Goal: Task Accomplishment & Management: Complete application form

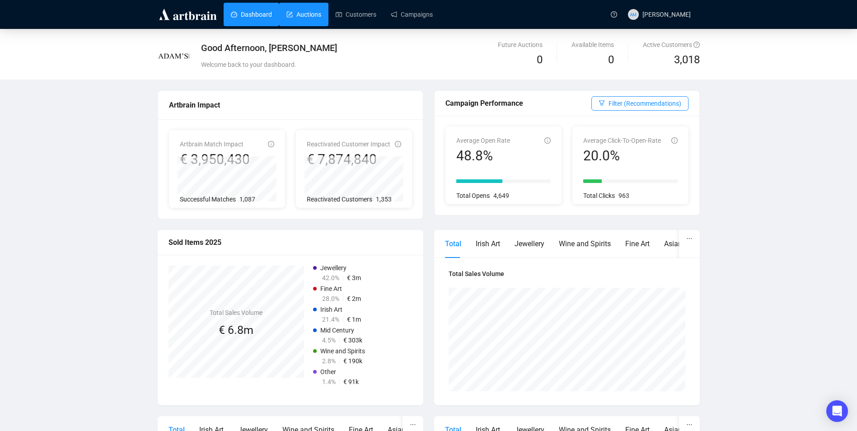
click at [293, 21] on link "Auctions" at bounding box center [304, 15] width 35 height 24
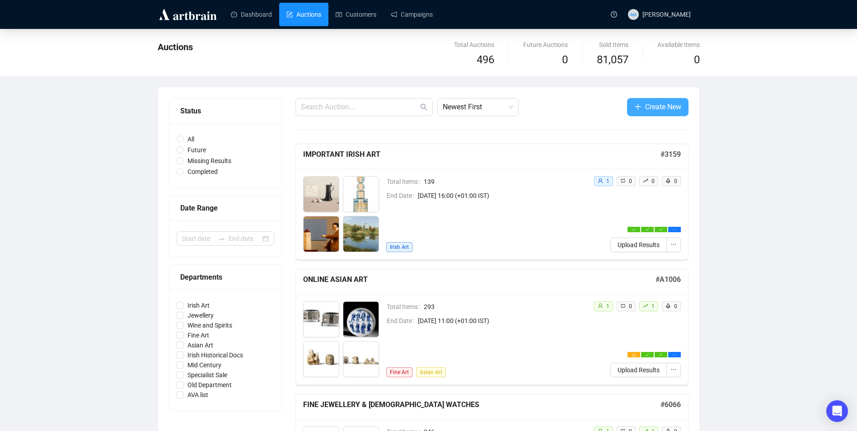
click at [647, 113] on span "Create New" at bounding box center [663, 106] width 36 height 11
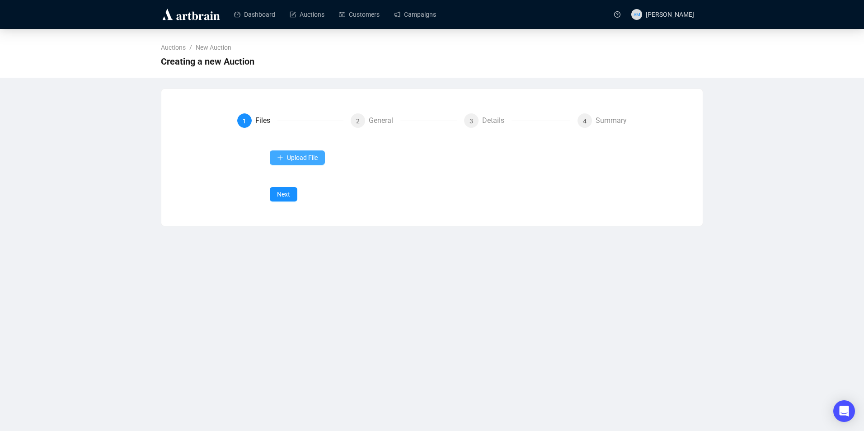
click at [317, 152] on button "Upload File" at bounding box center [297, 158] width 55 height 14
click at [307, 181] on span "Items" at bounding box center [298, 179] width 42 height 10
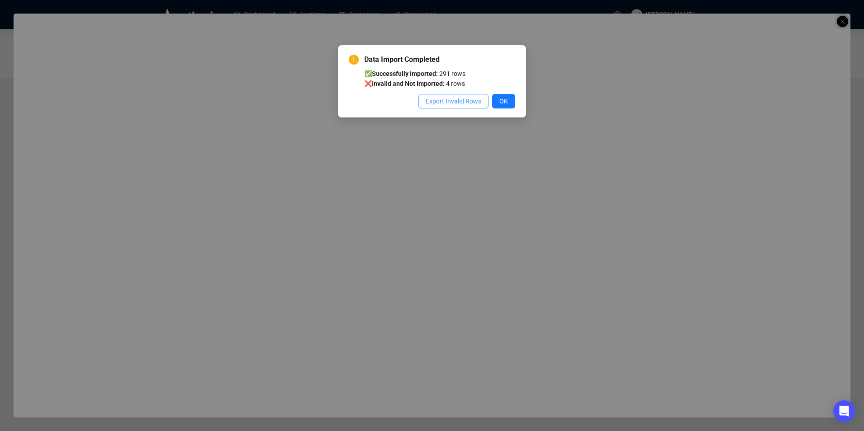
click at [471, 103] on span "Export Invalid Rows" at bounding box center [454, 101] width 56 height 10
click at [507, 101] on span "OK" at bounding box center [503, 101] width 9 height 10
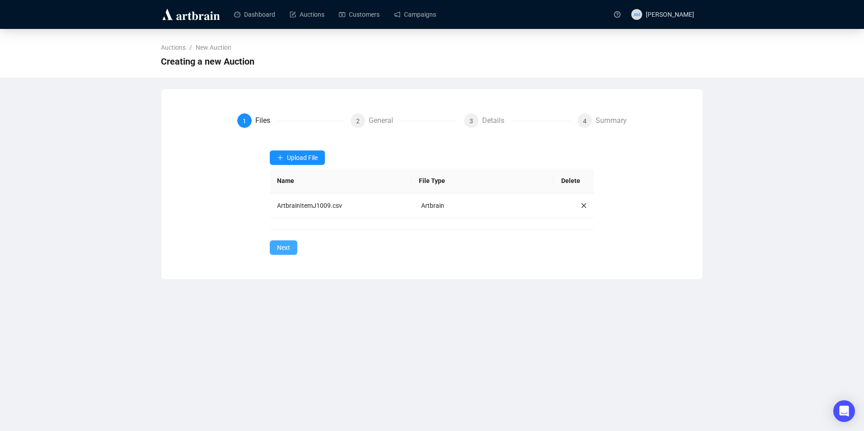
click at [291, 243] on button "Next" at bounding box center [284, 247] width 28 height 14
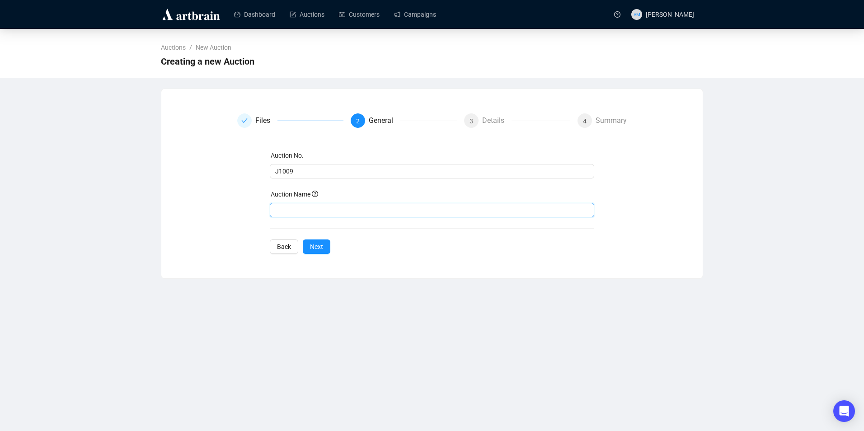
click at [298, 206] on input "text" at bounding box center [432, 210] width 325 height 14
type input "The Jewellery Box"
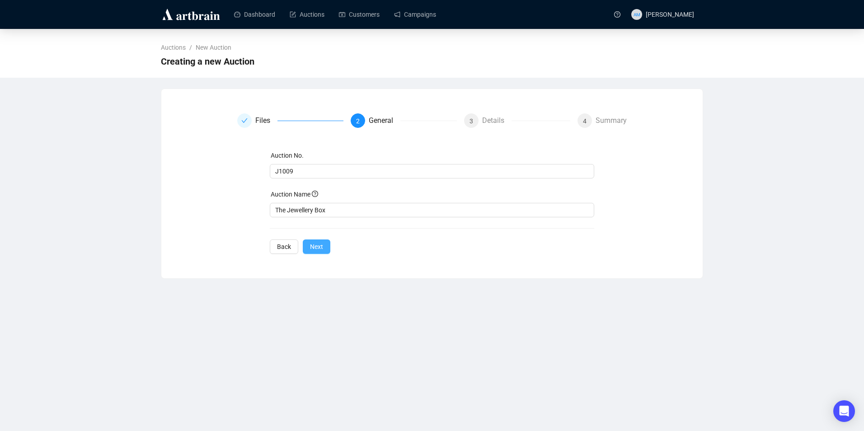
click at [312, 249] on span "Next" at bounding box center [316, 247] width 13 height 10
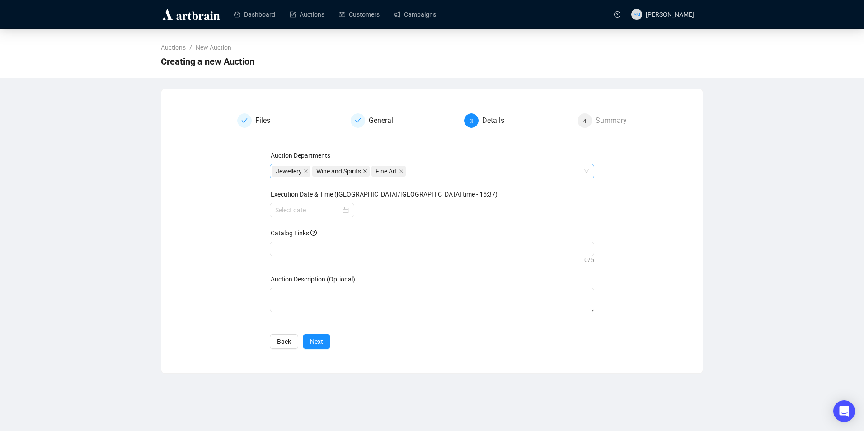
click at [364, 171] on icon "close" at bounding box center [365, 171] width 5 height 5
click at [340, 172] on icon "close" at bounding box center [342, 171] width 5 height 5
click at [326, 212] on input at bounding box center [308, 210] width 66 height 10
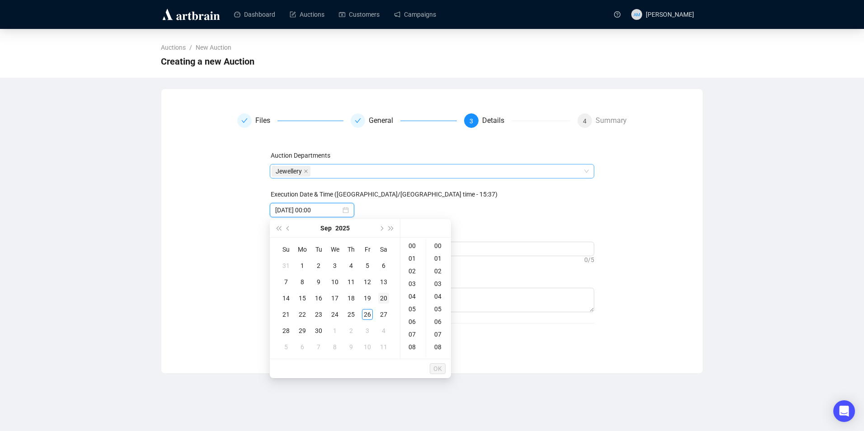
type input "[DATE] 00:00"
type input "[DATE] 06:00"
type input "[DATE] 00:00"
click at [383, 227] on button "Next month (PageDown)" at bounding box center [381, 228] width 10 height 18
click at [320, 280] on div "7" at bounding box center [318, 282] width 11 height 11
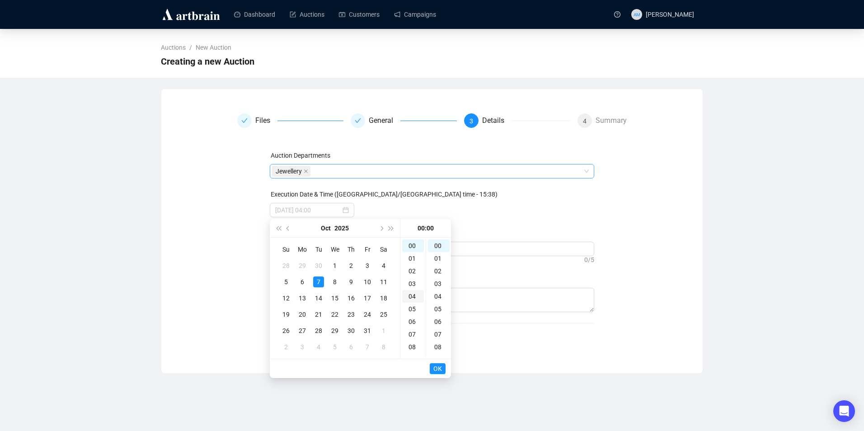
scroll to position [45, 0]
click at [414, 341] on div "11" at bounding box center [413, 340] width 22 height 13
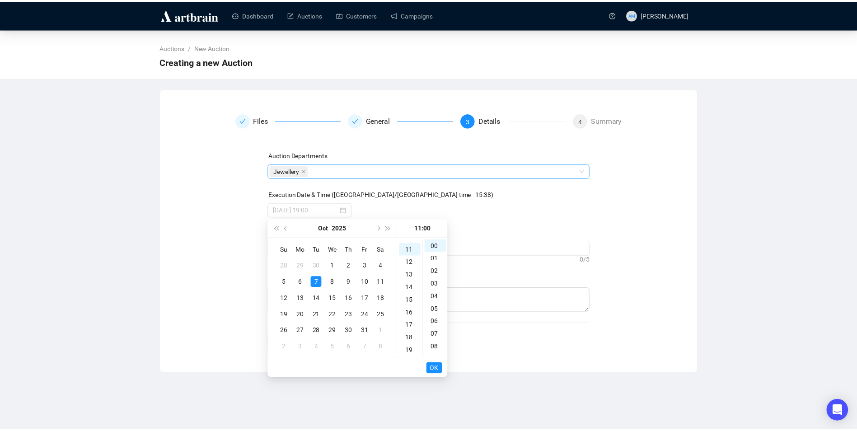
scroll to position [139, 0]
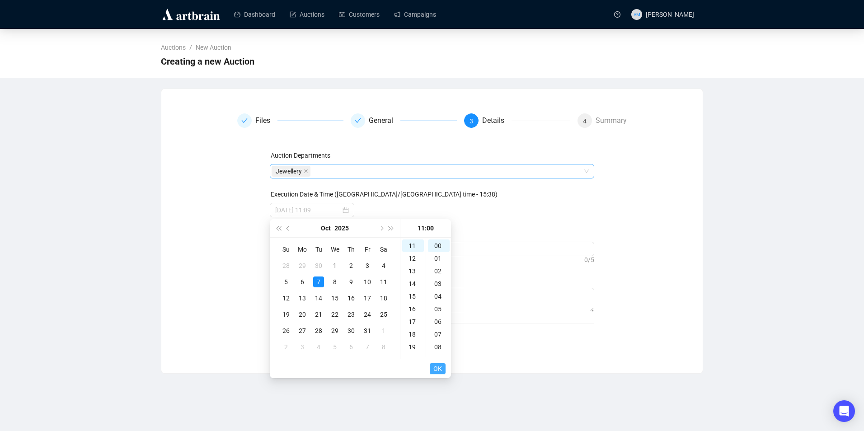
type input "[DATE] 11:00"
click at [438, 367] on span "OK" at bounding box center [437, 368] width 9 height 17
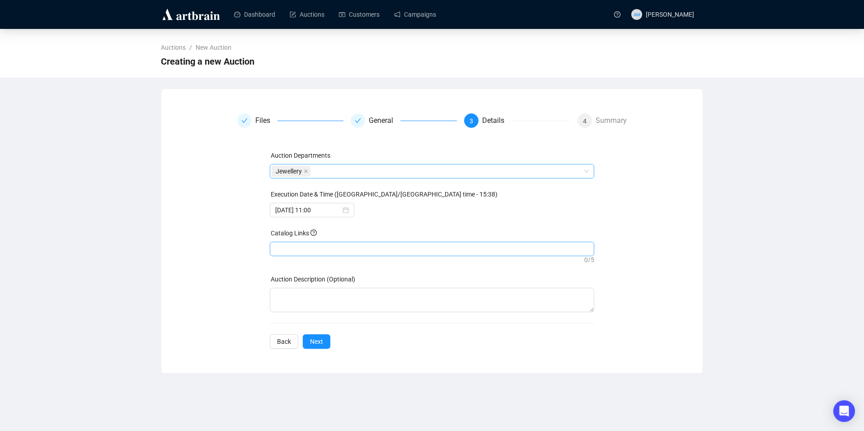
click at [335, 244] on div at bounding box center [432, 249] width 321 height 13
drag, startPoint x: 335, startPoint y: 244, endPoint x: 310, endPoint y: 244, distance: 24.9
click at [310, 244] on div at bounding box center [432, 249] width 321 height 13
paste input "[URL][DOMAIN_NAME][PERSON_NAME]"
type input "[URL][DOMAIN_NAME][PERSON_NAME]"
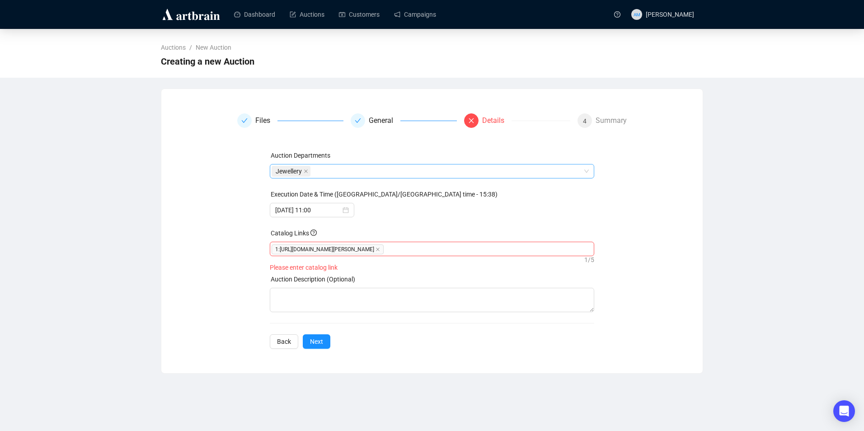
click at [490, 202] on div "Execution Date & Time ([GEOGRAPHIC_DATA]/[GEOGRAPHIC_DATA] time - 15:38)" at bounding box center [432, 196] width 325 height 14
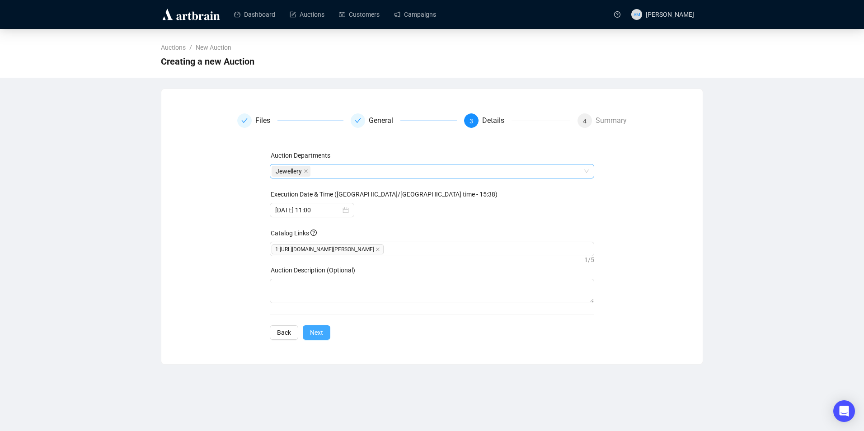
click at [323, 334] on button "Next" at bounding box center [317, 332] width 28 height 14
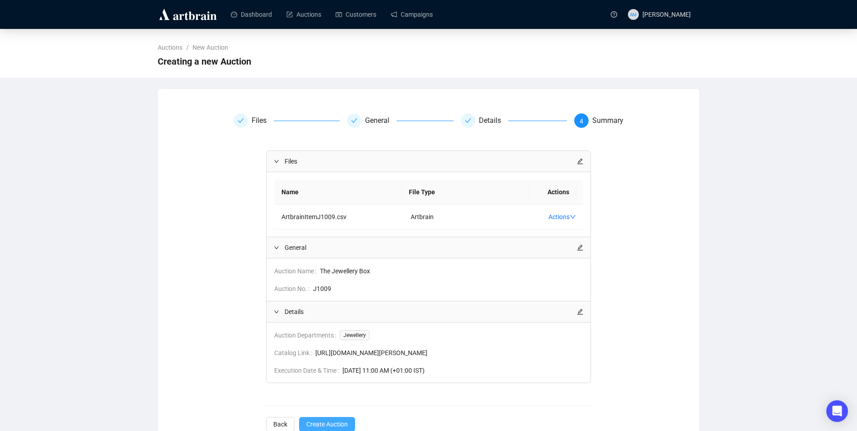
click at [331, 423] on span "Create Auction" at bounding box center [327, 424] width 42 height 10
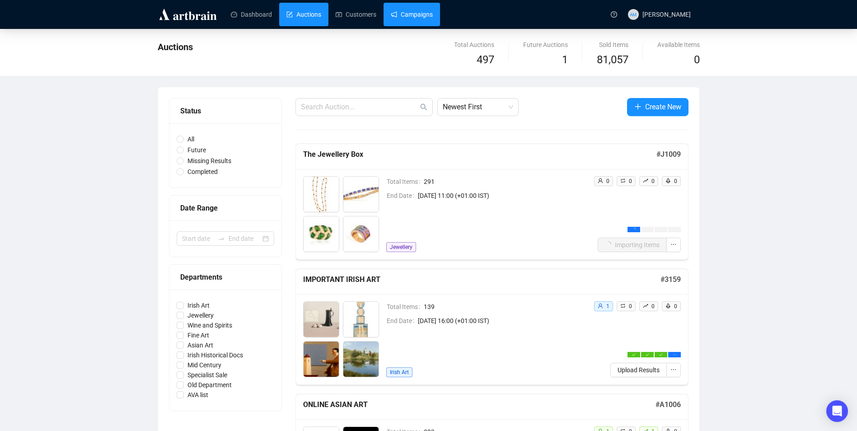
click at [405, 16] on link "Campaigns" at bounding box center [412, 15] width 42 height 24
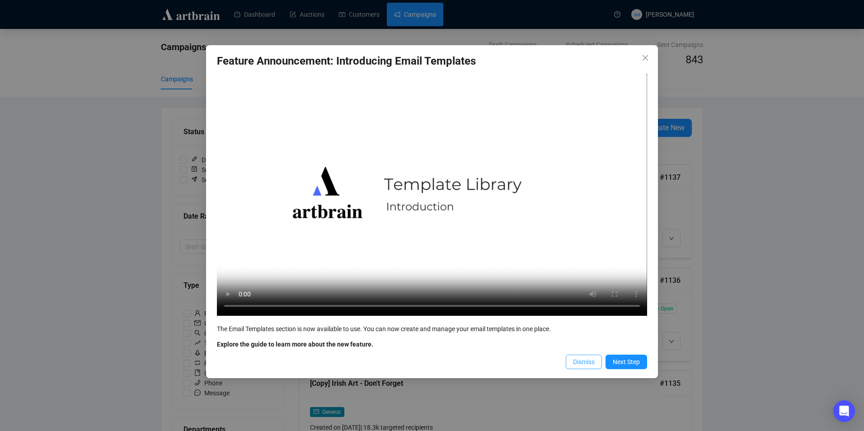
click at [578, 357] on span "Dismiss" at bounding box center [584, 362] width 22 height 10
